Goal: Obtain resource: Download file/media

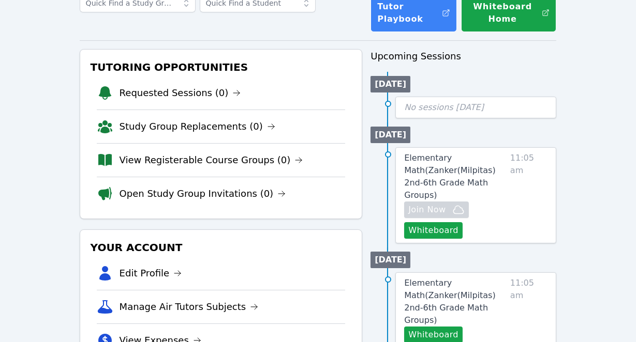
scroll to position [78, 0]
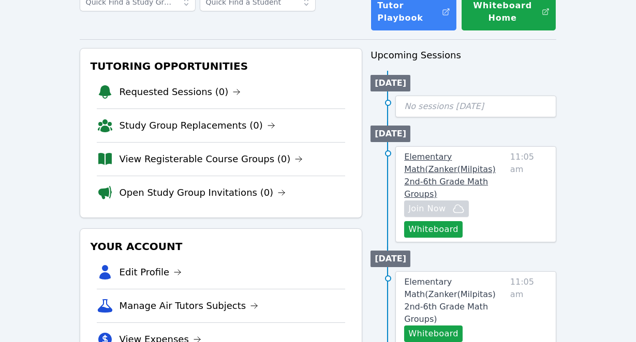
click at [435, 171] on span "Elementary Math ( Zanker(Milpitas) 2nd-6th Grade Math Groups )" at bounding box center [450, 175] width 92 height 47
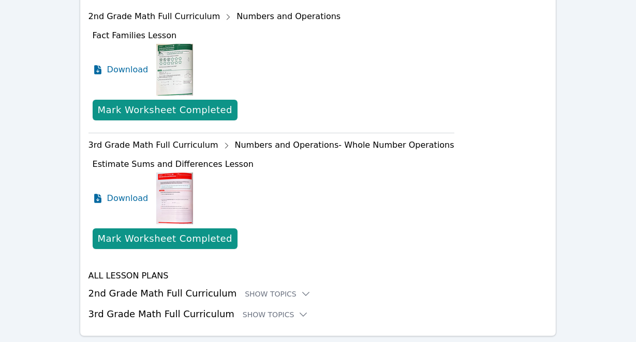
scroll to position [478, 0]
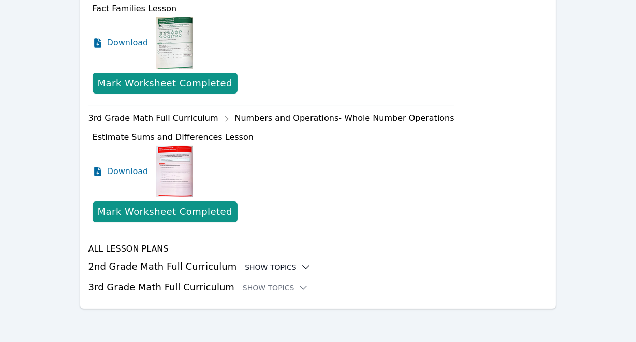
click at [273, 268] on div "Show Topics" at bounding box center [278, 267] width 66 height 10
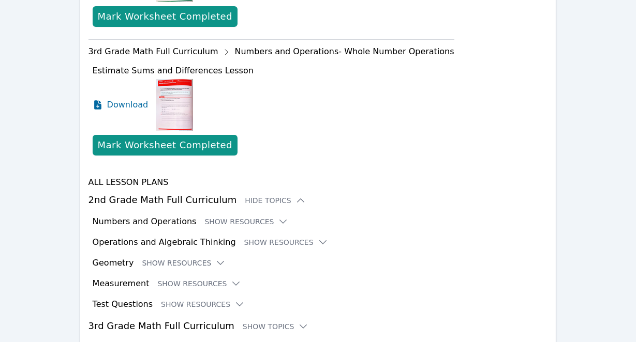
scroll to position [583, 0]
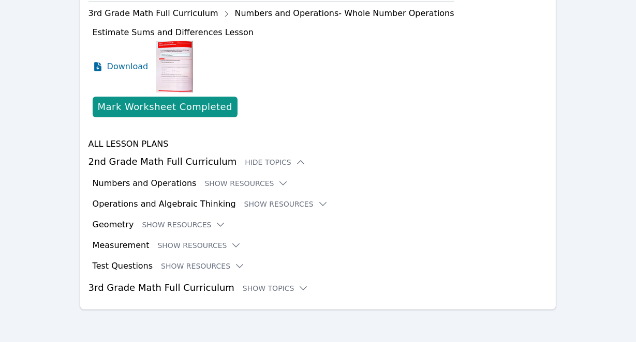
click at [252, 175] on div "All Lesson Plans 2nd Grade Math Full Curriculum Hide Topics Numbers and Operati…" at bounding box center [317, 216] width 459 height 157
click at [252, 182] on button "Show Resources" at bounding box center [246, 183] width 84 height 10
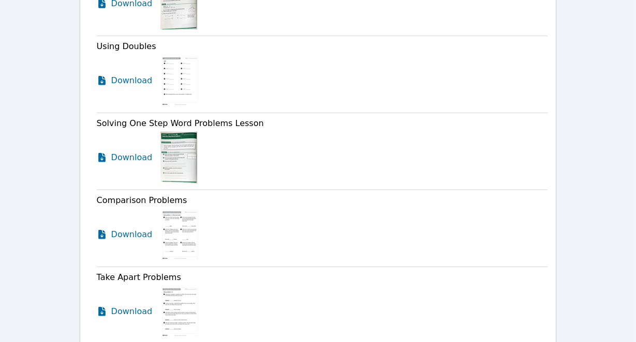
scroll to position [840, 0]
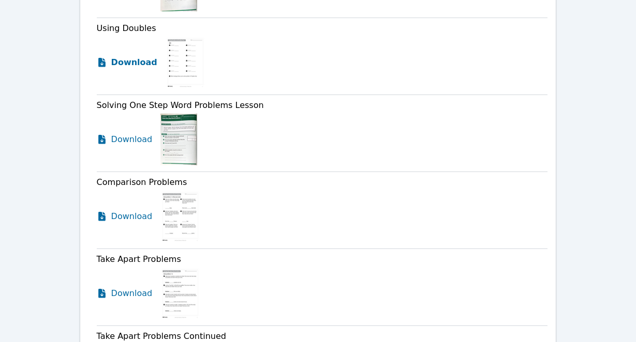
click at [130, 61] on span "Download" at bounding box center [134, 62] width 46 height 12
click at [140, 139] on span "Download" at bounding box center [134, 139] width 46 height 12
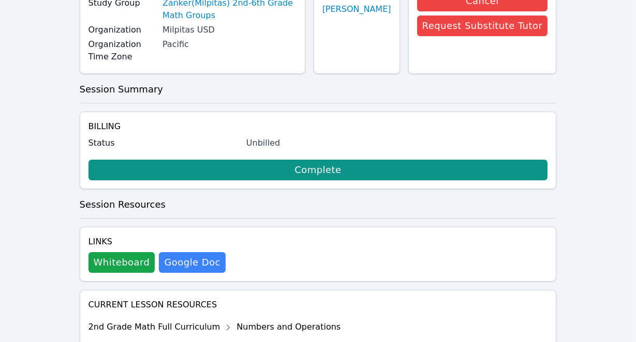
scroll to position [0, 0]
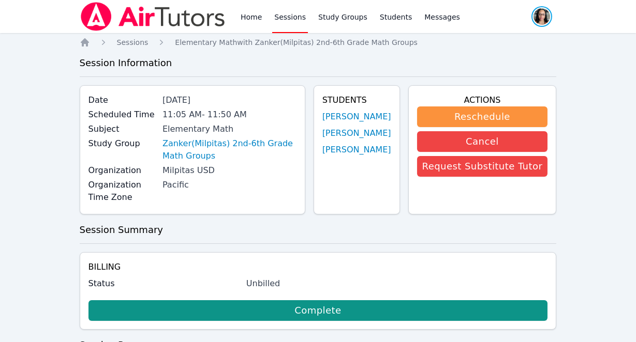
click at [539, 18] on span "button" at bounding box center [541, 16] width 23 height 23
click at [488, 59] on button "Logout" at bounding box center [499, 59] width 99 height 19
